Goal: Task Accomplishment & Management: Complete application form

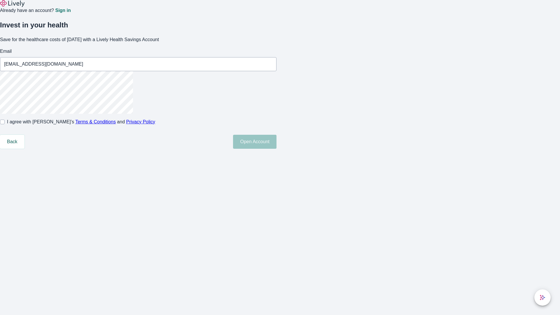
click at [5, 124] on input "I agree with Lively’s Terms & Conditions and Privacy Policy" at bounding box center [2, 122] width 5 height 5
checkbox input "true"
click at [277, 149] on button "Open Account" at bounding box center [254, 142] width 43 height 14
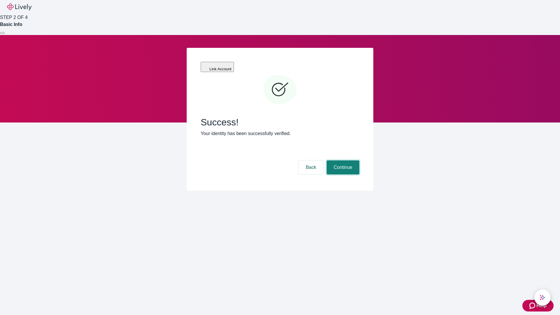
click at [342, 161] on button "Continue" at bounding box center [343, 168] width 33 height 14
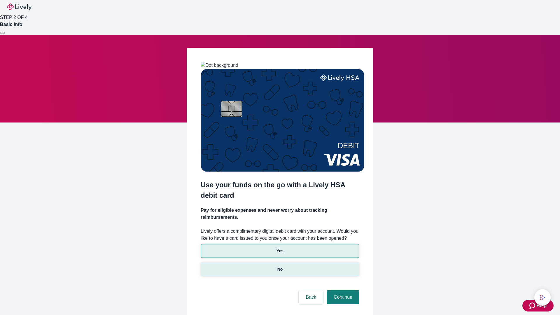
click at [280, 266] on p "No" at bounding box center [281, 269] width 6 height 6
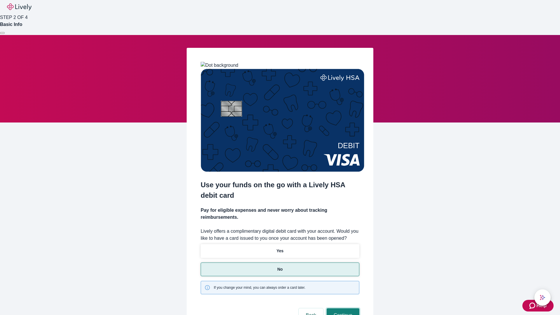
click at [342, 308] on button "Continue" at bounding box center [343, 315] width 33 height 14
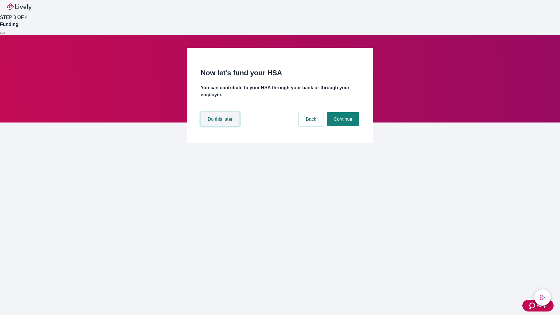
click at [221, 126] on button "Do this later" at bounding box center [220, 119] width 39 height 14
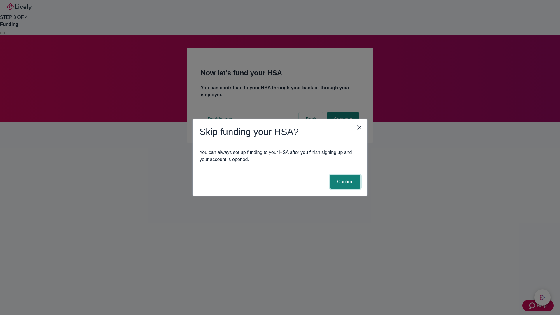
click at [345, 182] on button "Confirm" at bounding box center [345, 182] width 30 height 14
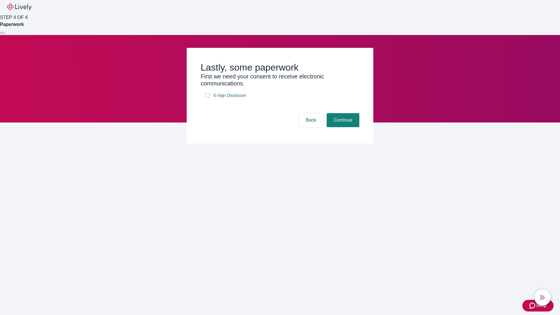
click at [208, 98] on input "E-Sign Disclosure" at bounding box center [207, 95] width 5 height 5
checkbox input "true"
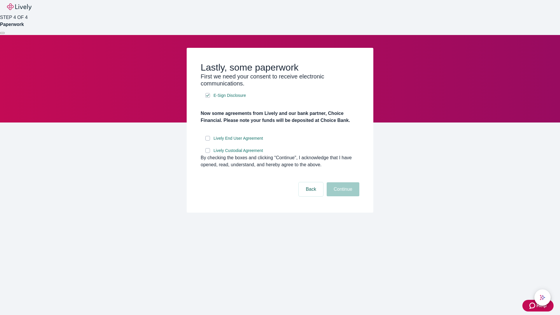
click at [208, 141] on input "Lively End User Agreement" at bounding box center [207, 138] width 5 height 5
checkbox input "true"
click at [208, 153] on input "Lively Custodial Agreement" at bounding box center [207, 150] width 5 height 5
checkbox input "true"
click at [342, 196] on button "Continue" at bounding box center [343, 189] width 33 height 14
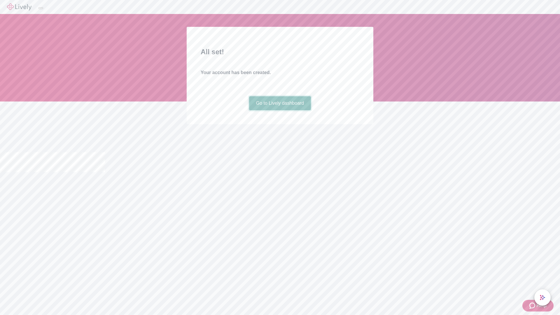
click at [280, 110] on link "Go to Lively dashboard" at bounding box center [280, 103] width 62 height 14
